Goal: Task Accomplishment & Management: Complete application form

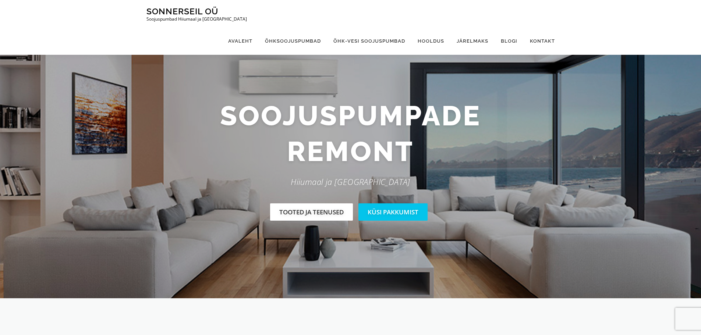
click at [311, 212] on link "Tooted ja teenused" at bounding box center [311, 212] width 83 height 17
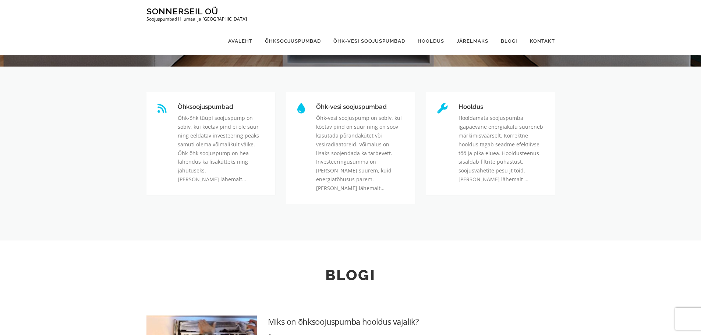
scroll to position [271, 0]
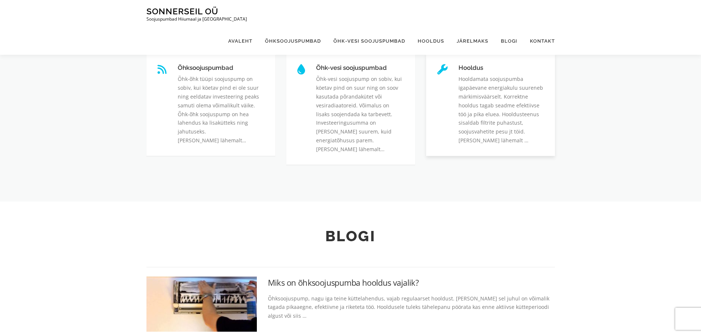
click at [459, 64] on link "Hooldus" at bounding box center [459, 64] width 0 height 0
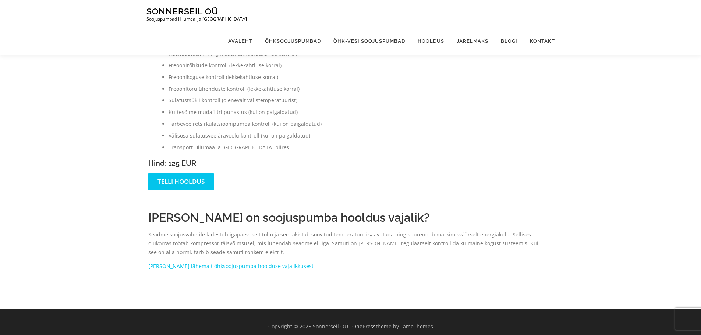
scroll to position [353, 0]
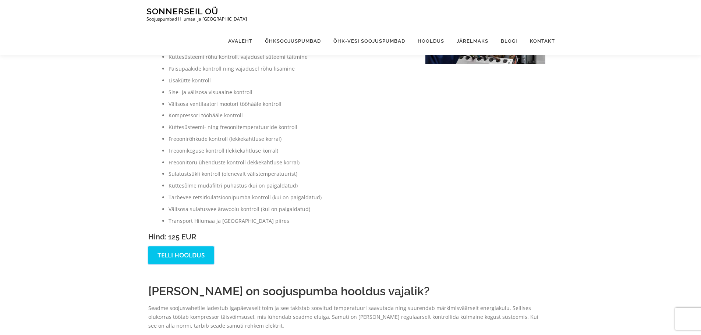
click at [167, 247] on link "Telli hooldus" at bounding box center [181, 255] width 66 height 17
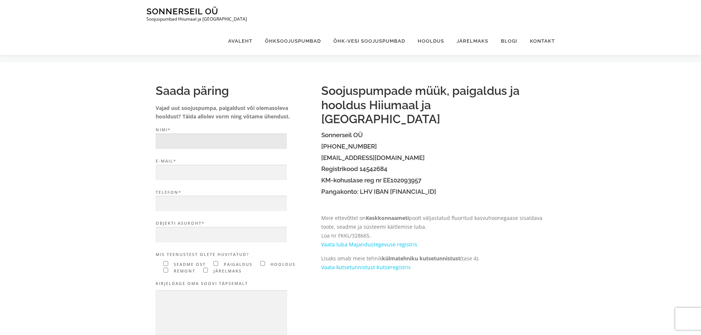
click at [175, 141] on input "Nimi*" at bounding box center [221, 142] width 131 height 16
type input "Alari Aruksaar"
type input "alarithei@gmail.com"
type input "51976866"
click at [191, 225] on label "Objekti asukoht*" at bounding box center [235, 231] width 158 height 23
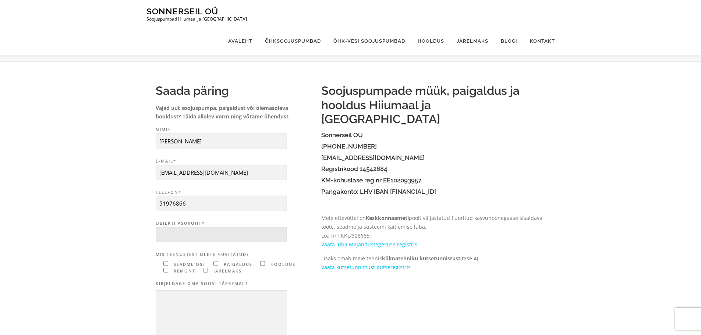
click at [191, 227] on input "Objekti asukoht*" at bounding box center [221, 235] width 131 height 16
click at [190, 235] on input "Objekti asukoht*" at bounding box center [221, 235] width 131 height 16
click at [262, 264] on input"] "Contact form" at bounding box center [262, 263] width 5 height 5
checkbox input"] "true"
click at [169, 232] on input "Objekti asukoht* Palume täita väli." at bounding box center [221, 235] width 131 height 16
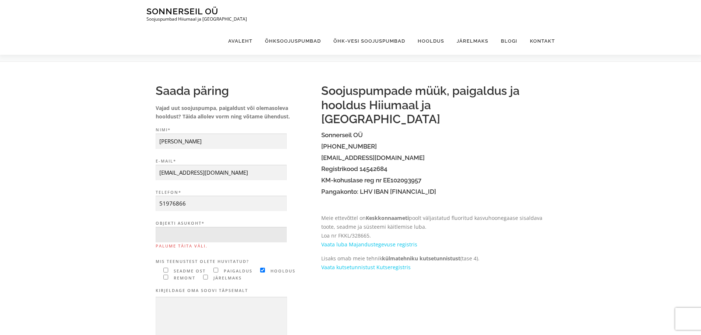
click at [163, 234] on input "Objekti asukoht* Palume täita väli." at bounding box center [221, 235] width 131 height 16
click at [541, 27] on link "Kontakt" at bounding box center [539, 41] width 31 height 28
click at [538, 27] on link "Kontakt" at bounding box center [539, 41] width 31 height 28
click at [512, 27] on link "Blogi" at bounding box center [509, 41] width 29 height 28
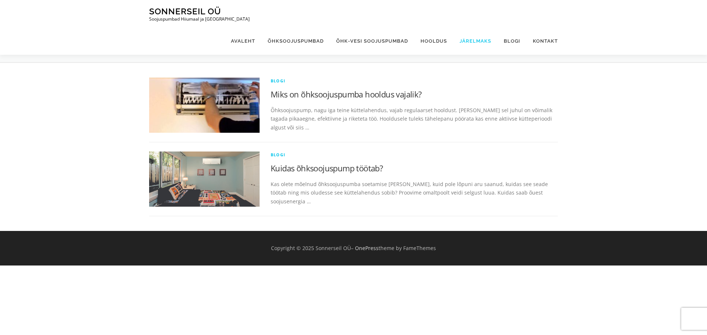
click at [469, 27] on link "Järelmaks" at bounding box center [475, 41] width 44 height 28
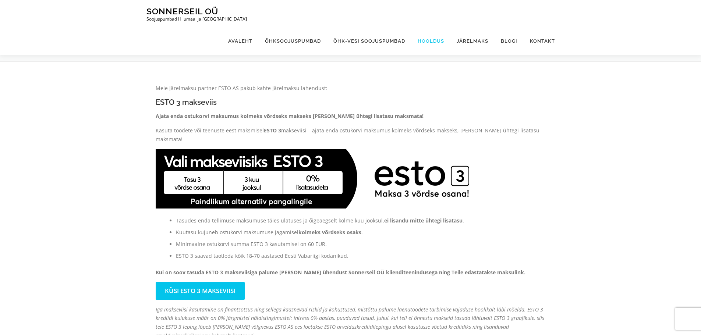
click at [433, 27] on link "Hooldus" at bounding box center [431, 41] width 39 height 28
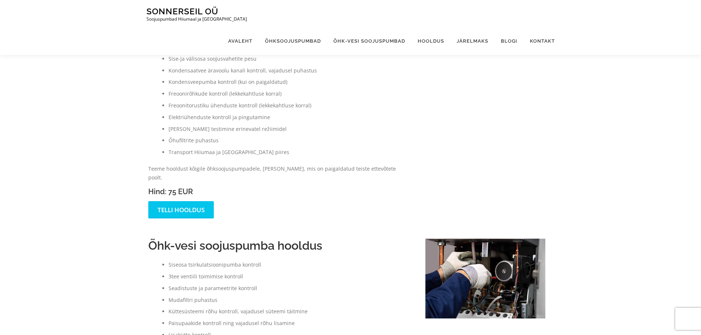
scroll to position [22, 0]
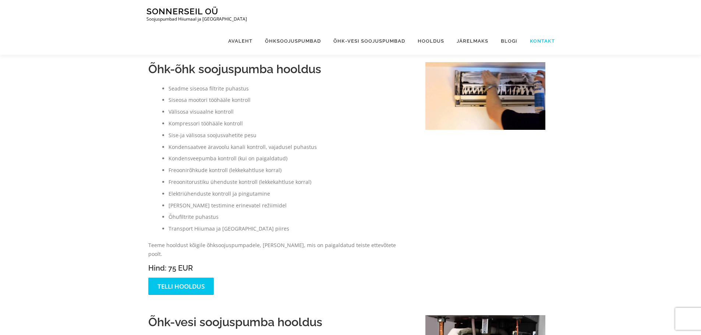
click at [538, 27] on link "Kontakt" at bounding box center [539, 41] width 31 height 28
